Goal: Navigation & Orientation: Find specific page/section

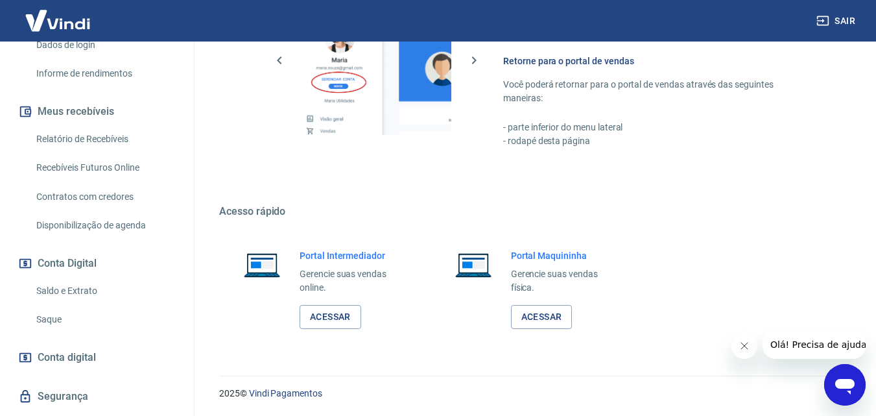
scroll to position [275, 0]
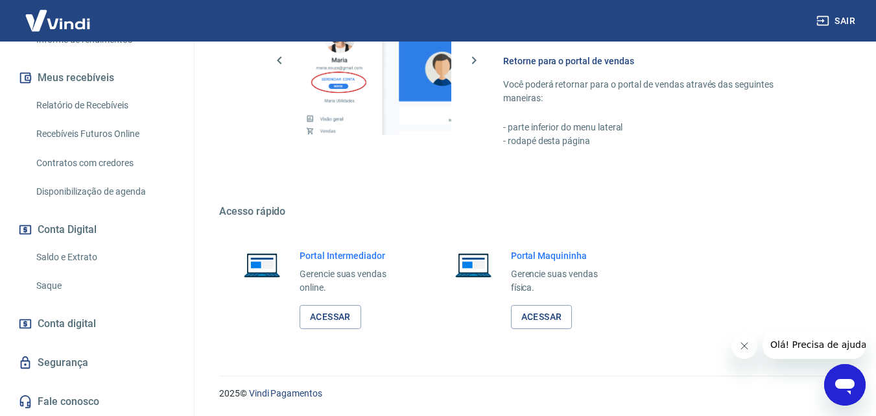
click at [89, 253] on link "Saldo e Extrato" at bounding box center [104, 257] width 147 height 27
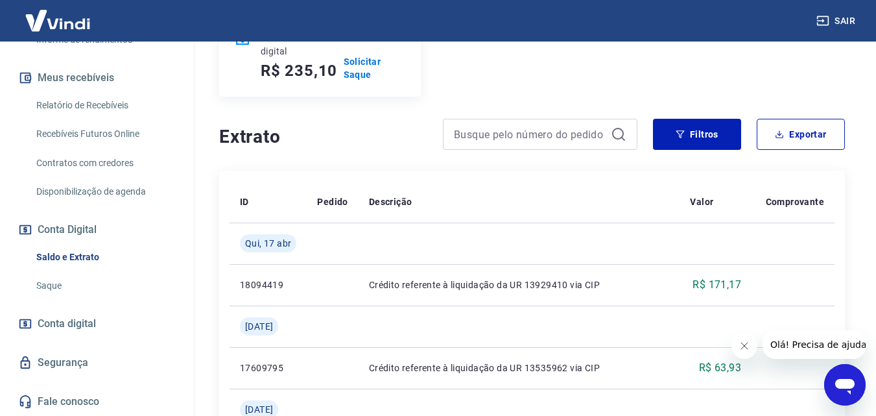
scroll to position [324, 0]
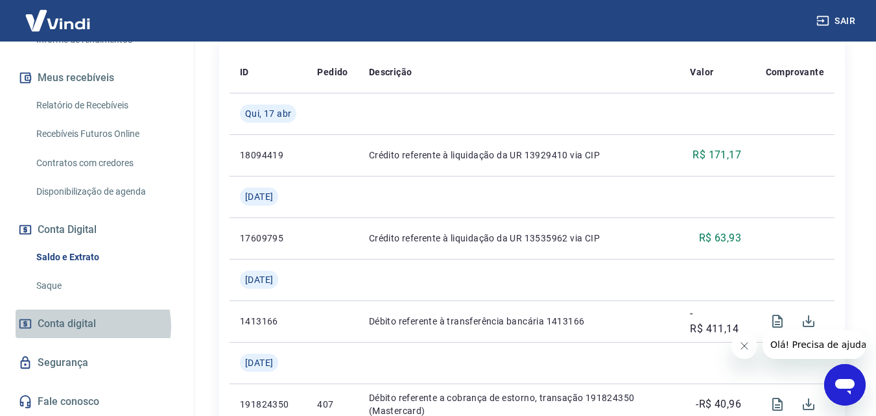
click at [84, 325] on span "Conta digital" at bounding box center [67, 323] width 58 height 18
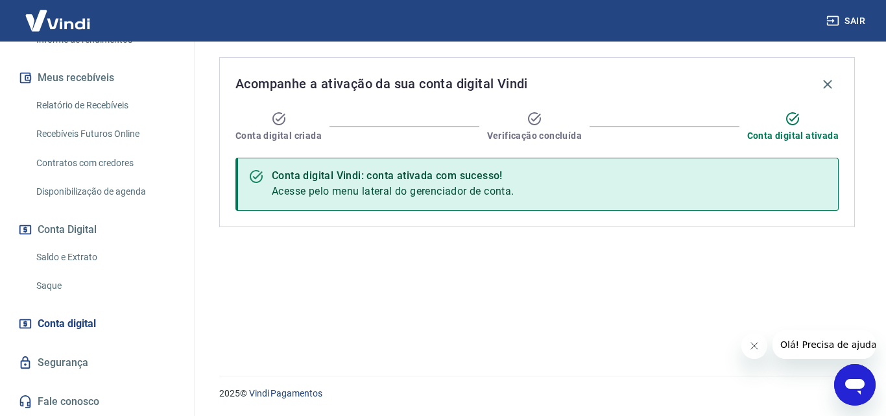
click at [83, 354] on link "Segurança" at bounding box center [97, 362] width 163 height 29
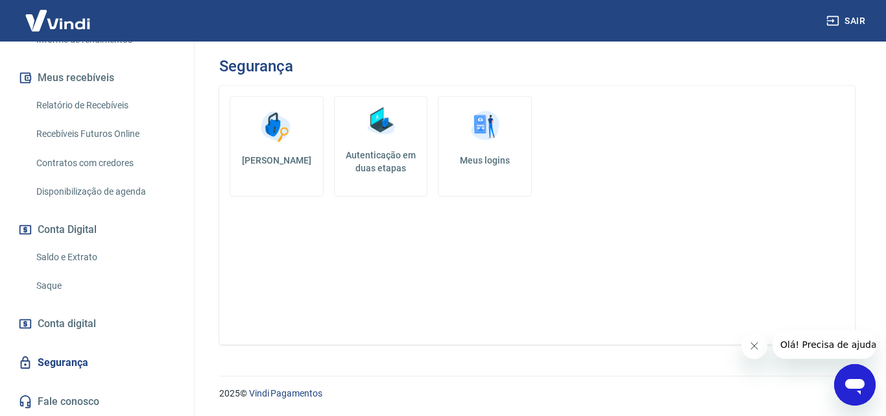
click at [69, 288] on link "Saque" at bounding box center [104, 285] width 147 height 27
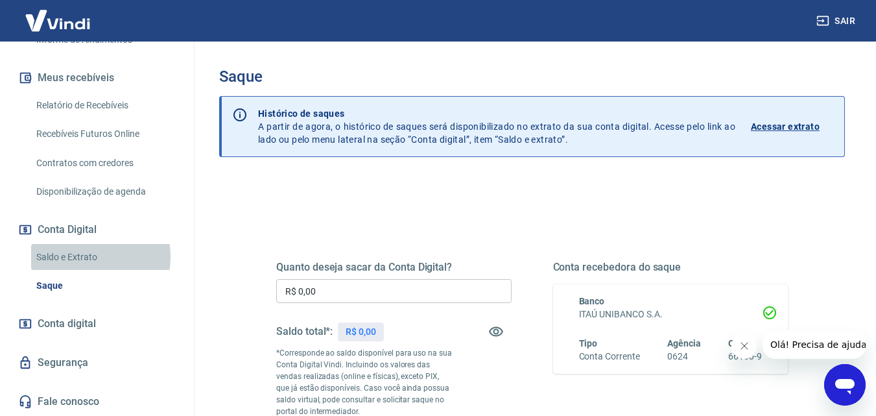
click at [78, 256] on link "Saldo e Extrato" at bounding box center [104, 257] width 147 height 27
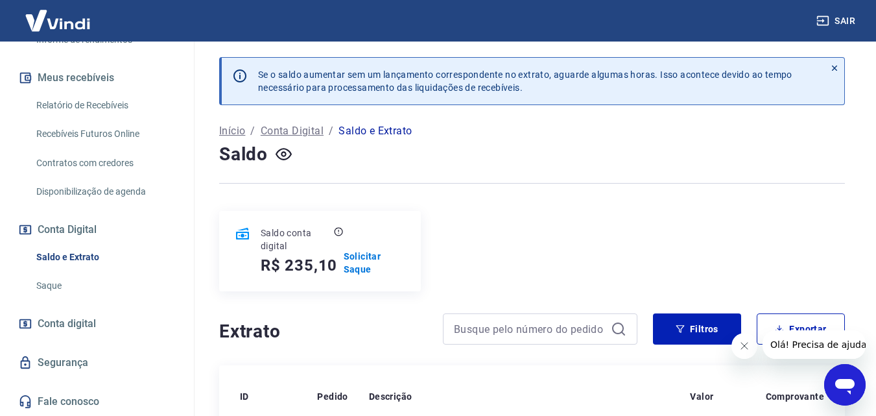
click at [80, 184] on link "Disponibilização de agenda" at bounding box center [104, 191] width 147 height 27
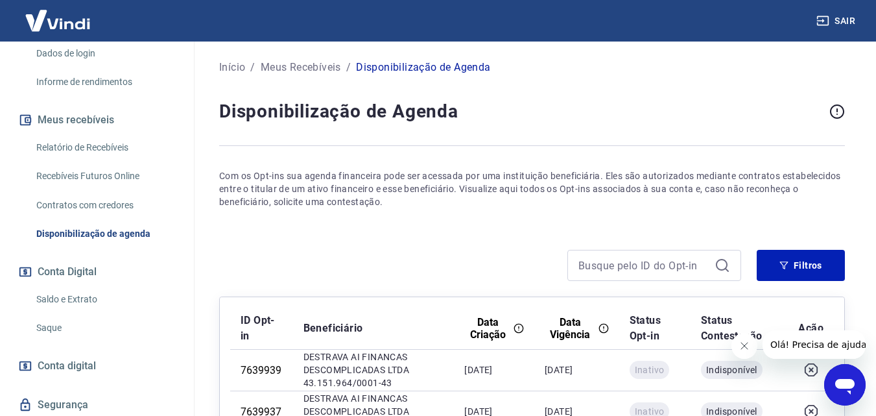
scroll to position [210, 0]
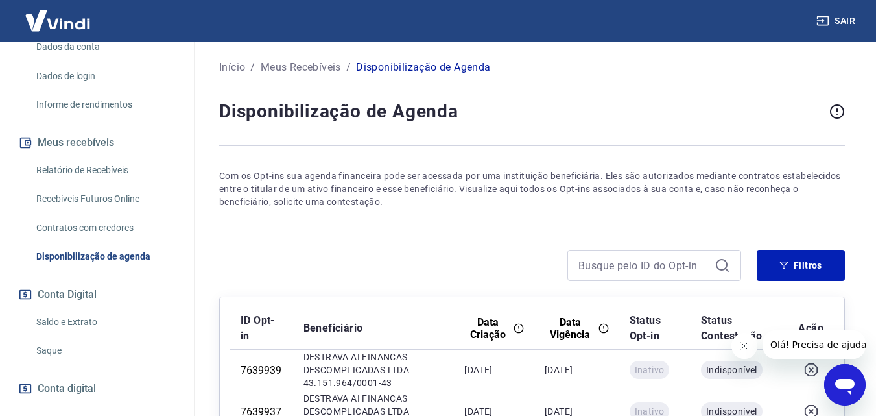
click at [104, 220] on link "Contratos com credores" at bounding box center [104, 228] width 147 height 27
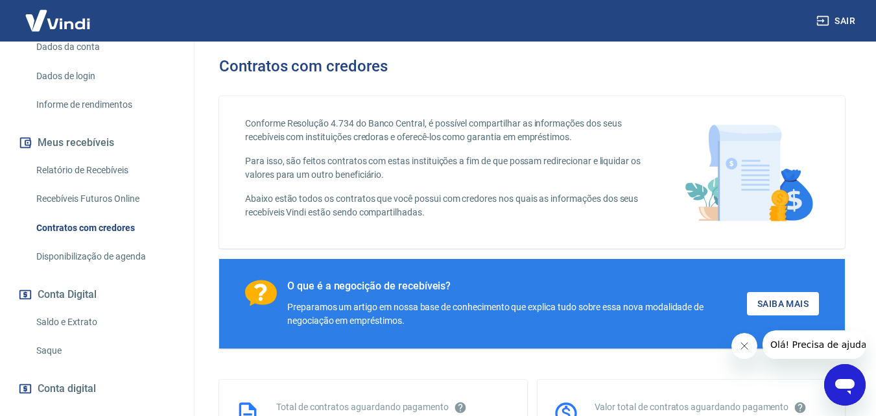
click at [89, 190] on link "Recebíveis Futuros Online" at bounding box center [104, 198] width 147 height 27
